Goal: Complete application form: Complete application form

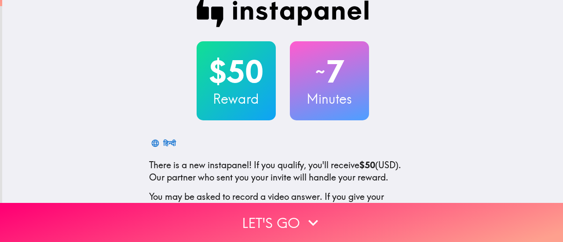
scroll to position [15, 0]
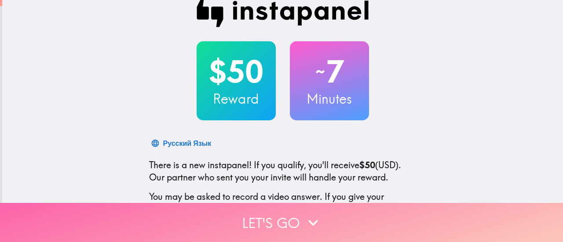
click at [262, 217] on button "Let's go" at bounding box center [281, 222] width 563 height 39
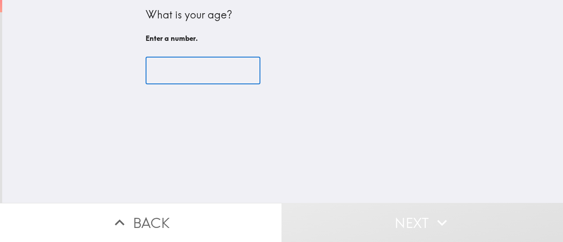
click at [186, 64] on input "number" at bounding box center [202, 70] width 115 height 27
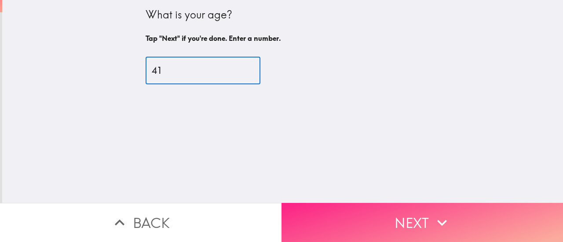
type input "41"
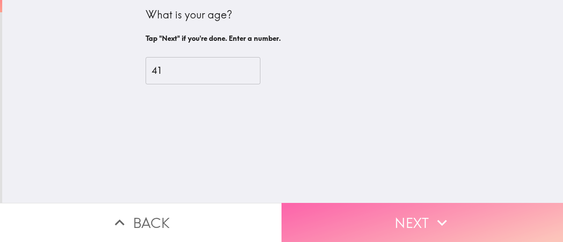
click at [381, 216] on button "Next" at bounding box center [421, 222] width 281 height 39
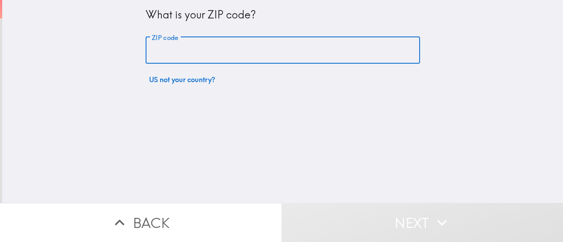
click at [187, 45] on input "ZIP code" at bounding box center [282, 50] width 274 height 27
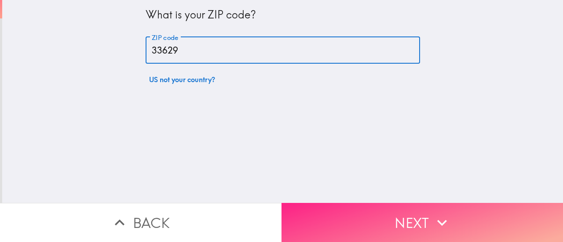
type input "33629"
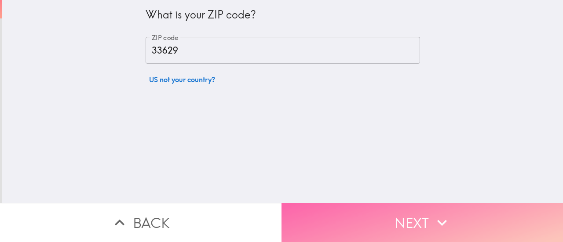
click at [406, 234] on button "Next" at bounding box center [421, 222] width 281 height 39
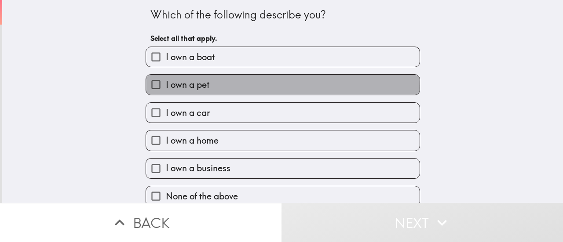
click at [187, 88] on span "I own a pet" at bounding box center [188, 85] width 44 height 12
click at [166, 88] on input "I own a pet" at bounding box center [156, 85] width 20 height 20
checkbox input "true"
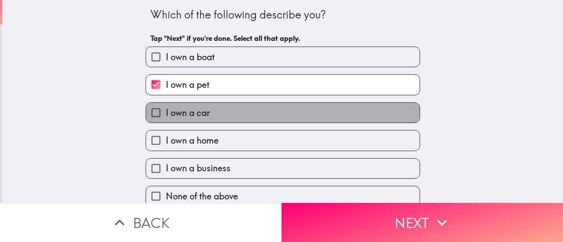
click at [188, 111] on span "I own a car" at bounding box center [188, 113] width 44 height 12
click at [166, 111] on input "I own a car" at bounding box center [156, 113] width 20 height 20
checkbox input "true"
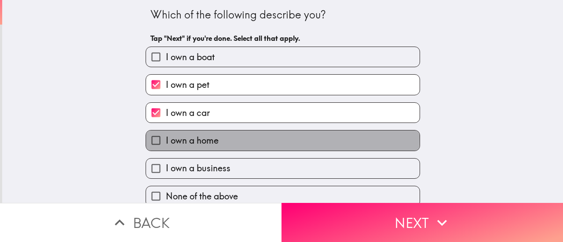
click at [190, 138] on span "I own a home" at bounding box center [192, 141] width 53 height 12
click at [166, 138] on input "I own a home" at bounding box center [156, 141] width 20 height 20
checkbox input "true"
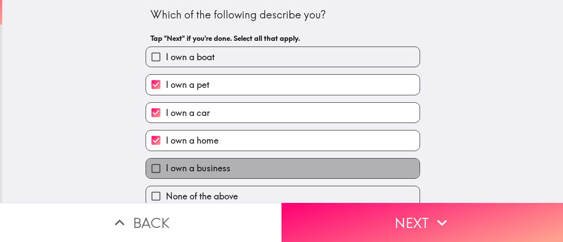
click at [195, 167] on span "I own a business" at bounding box center [198, 168] width 65 height 12
click at [166, 167] on input "I own a business" at bounding box center [156, 169] width 20 height 20
checkbox input "true"
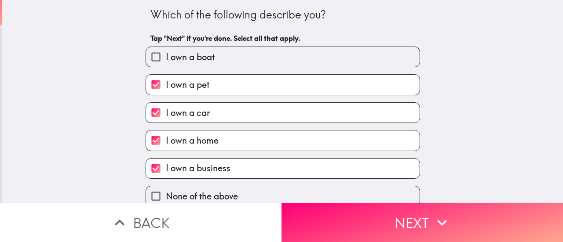
scroll to position [12, 0]
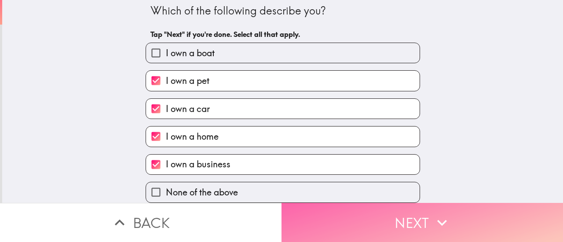
click at [402, 208] on button "Next" at bounding box center [421, 222] width 281 height 39
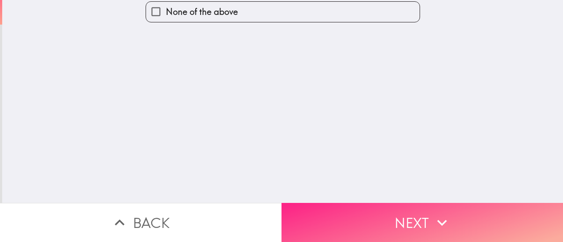
scroll to position [0, 0]
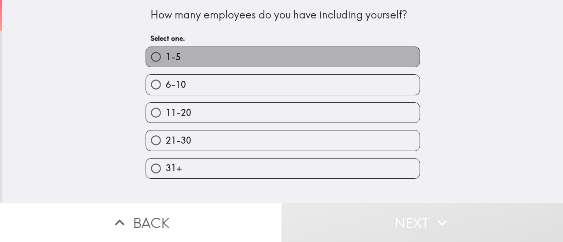
click at [244, 59] on label "1-5" at bounding box center [282, 57] width 273 height 20
click at [166, 59] on input "1-5" at bounding box center [156, 57] width 20 height 20
radio input "true"
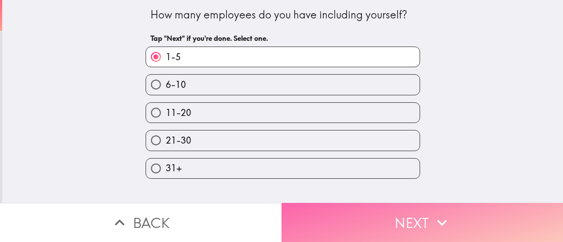
click at [410, 203] on button "Next" at bounding box center [421, 222] width 281 height 39
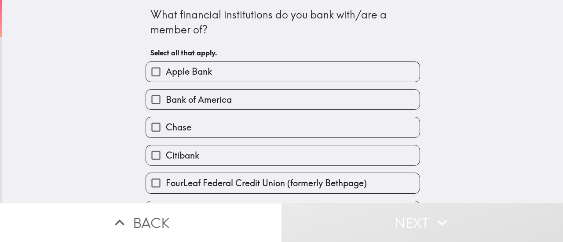
click at [211, 97] on span "Bank of America" at bounding box center [199, 100] width 66 height 12
click at [166, 97] on input "Bank of America" at bounding box center [156, 100] width 20 height 20
checkbox input "true"
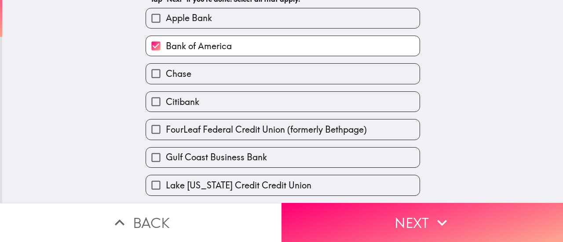
scroll to position [54, 0]
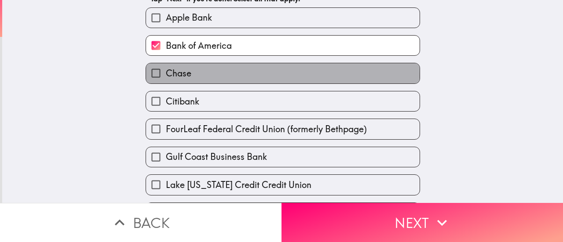
click at [198, 76] on label "Chase" at bounding box center [282, 73] width 273 height 20
click at [166, 76] on input "Chase" at bounding box center [156, 73] width 20 height 20
checkbox input "true"
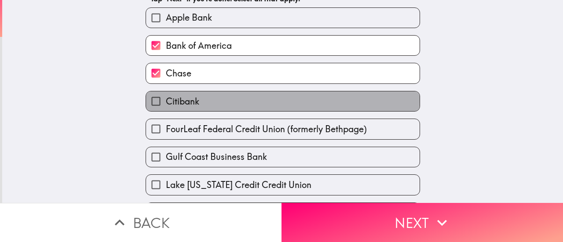
click at [200, 101] on label "Citibank" at bounding box center [282, 101] width 273 height 20
click at [166, 101] on input "Citibank" at bounding box center [156, 101] width 20 height 20
checkbox input "true"
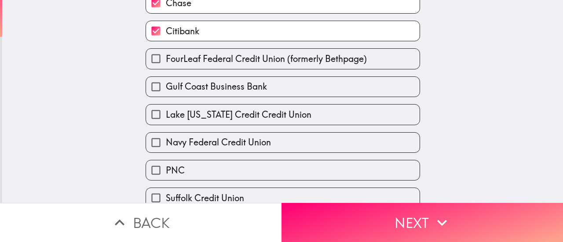
scroll to position [125, 0]
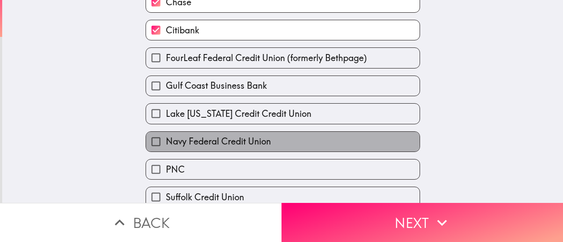
click at [200, 142] on span "Navy Federal Credit Union" at bounding box center [218, 141] width 105 height 12
click at [166, 142] on input "Navy Federal Credit Union" at bounding box center [156, 142] width 20 height 20
checkbox input "true"
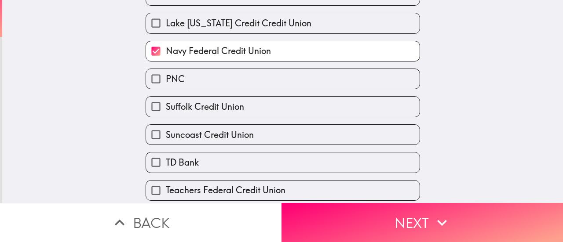
scroll to position [220, 0]
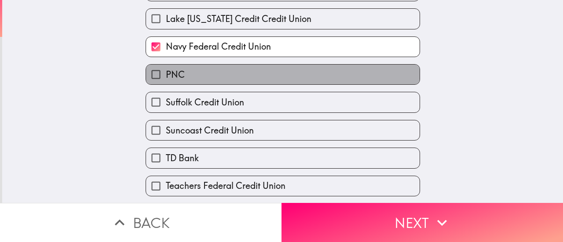
click at [184, 83] on label "PNC" at bounding box center [282, 75] width 273 height 20
click at [166, 83] on input "PNC" at bounding box center [156, 75] width 20 height 20
checkbox input "true"
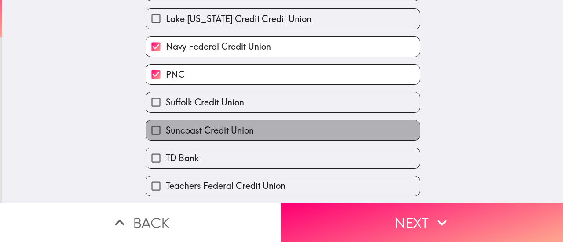
click at [189, 128] on span "Suncoast Credit Union" at bounding box center [210, 130] width 88 height 12
click at [166, 128] on input "Suncoast Credit Union" at bounding box center [156, 130] width 20 height 20
checkbox input "true"
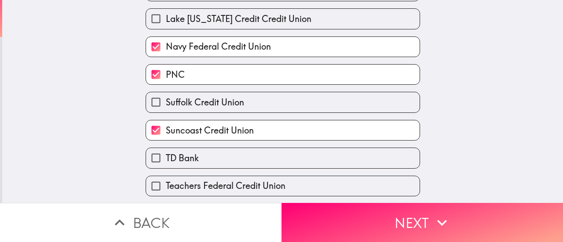
click at [191, 161] on span "TD Bank" at bounding box center [182, 158] width 33 height 12
click at [166, 161] on input "TD Bank" at bounding box center [156, 158] width 20 height 20
checkbox input "true"
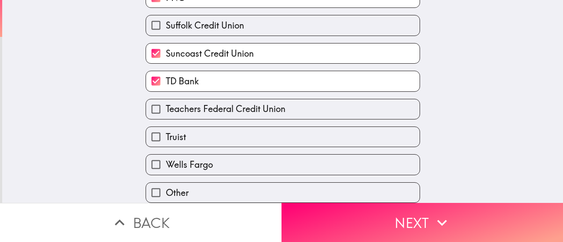
scroll to position [309, 0]
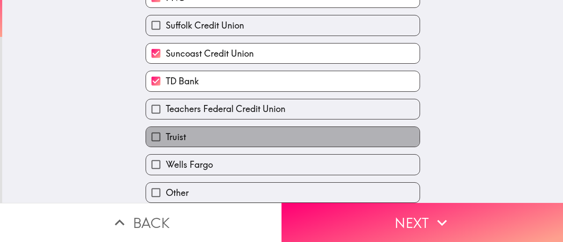
click at [188, 131] on label "Truist" at bounding box center [282, 137] width 273 height 20
click at [166, 131] on input "Truist" at bounding box center [156, 137] width 20 height 20
checkbox input "true"
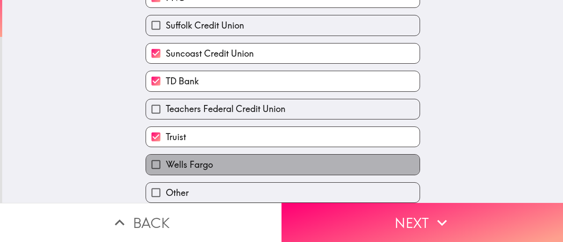
click at [193, 155] on label "Wells Fargo" at bounding box center [282, 165] width 273 height 20
click at [166, 155] on input "Wells Fargo" at bounding box center [156, 165] width 20 height 20
checkbox input "true"
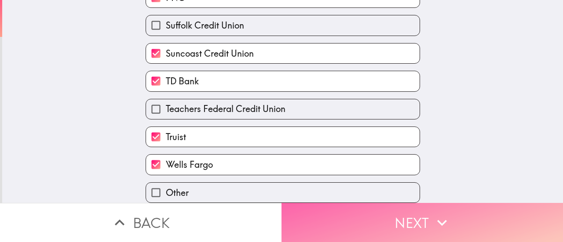
click at [375, 215] on button "Next" at bounding box center [421, 222] width 281 height 39
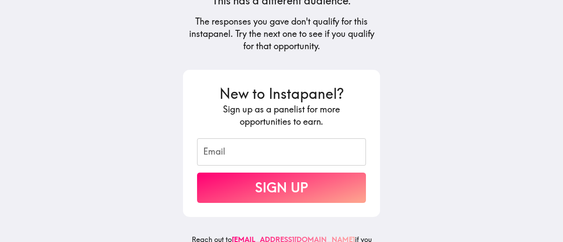
scroll to position [146, 0]
